Goal: Task Accomplishment & Management: Manage account settings

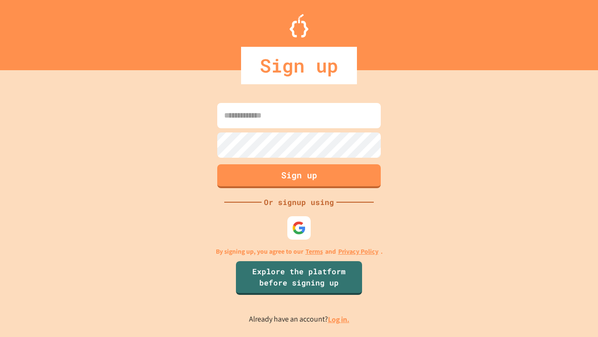
click at [339, 319] on link "Log in." at bounding box center [339, 319] width 22 height 10
